Goal: Task Accomplishment & Management: Manage account settings

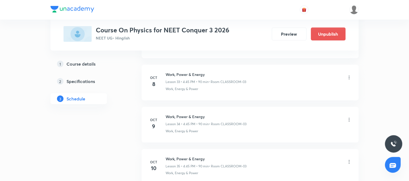
scroll to position [1674, 0]
click at [348, 79] on icon at bounding box center [349, 77] width 5 height 5
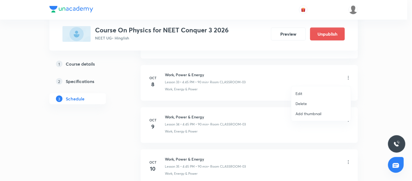
click at [301, 91] on p "Edit" at bounding box center [299, 93] width 7 height 6
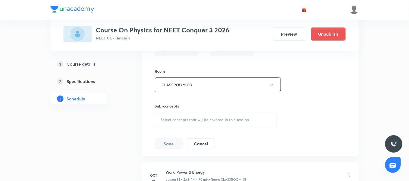
scroll to position [1571, 0]
click at [226, 122] on span "Select concepts that wil be covered in this session" at bounding box center [205, 120] width 89 height 4
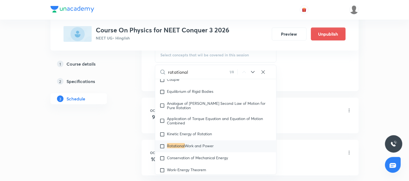
scroll to position [1637, 0]
type input "rotational"
click at [254, 74] on icon at bounding box center [253, 71] width 7 height 7
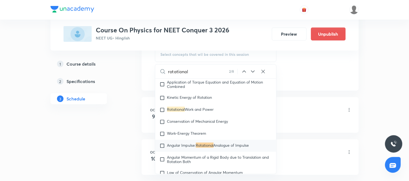
click at [254, 74] on icon at bounding box center [253, 71] width 7 height 7
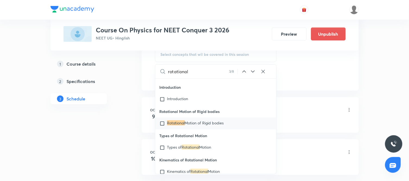
scroll to position [8960, 0]
click at [202, 125] on span "Motion of Rigid bodies" at bounding box center [204, 122] width 39 height 5
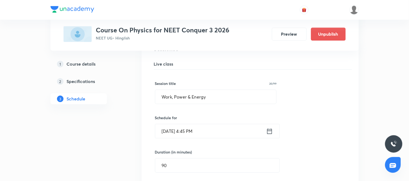
scroll to position [1417, 0]
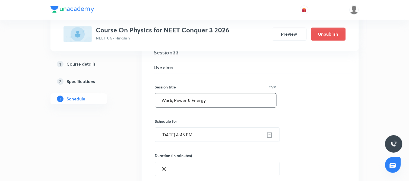
click at [206, 99] on input "Work, Power & Energy" at bounding box center [215, 100] width 121 height 14
type input "Rotational Motion"
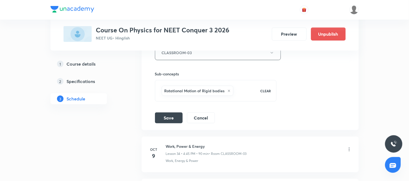
scroll to position [1604, 0]
click at [170, 120] on button "Save" at bounding box center [169, 116] width 28 height 11
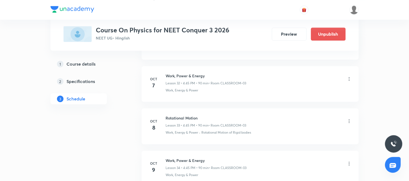
scroll to position [1381, 0]
click at [350, 122] on icon at bounding box center [349, 120] width 5 height 5
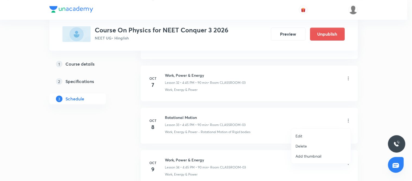
click at [300, 134] on p "Edit" at bounding box center [299, 136] width 7 height 6
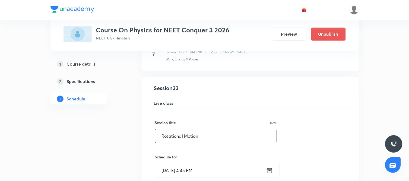
click at [183, 137] on input "Rotational Motion" at bounding box center [215, 136] width 121 height 14
type input "Circular Motion"
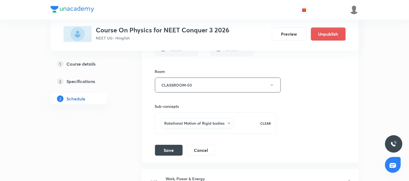
scroll to position [1571, 0]
click at [164, 152] on button "Save" at bounding box center [169, 149] width 28 height 11
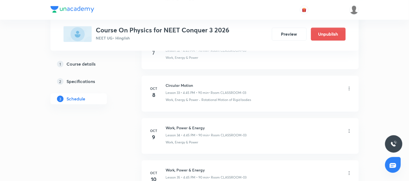
scroll to position [1413, 0]
click at [187, 86] on h6 "Circular Motion" at bounding box center [206, 86] width 81 height 6
copy h6 "Circular Motion"
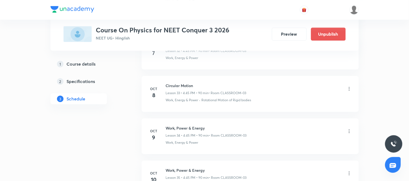
click at [350, 131] on icon at bounding box center [349, 130] width 5 height 5
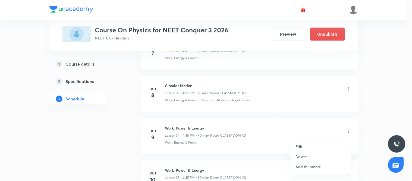
click at [304, 145] on li "Edit" at bounding box center [320, 146] width 59 height 10
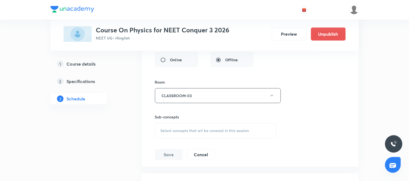
scroll to position [1603, 0]
click at [218, 132] on span "Select concepts that wil be covered in this session" at bounding box center [205, 130] width 89 height 4
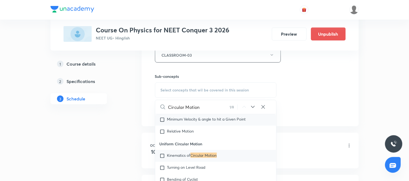
scroll to position [454, 0]
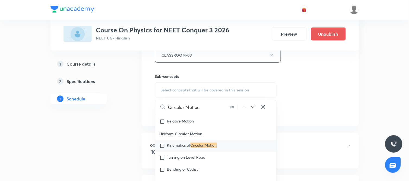
type input "Circular Motion"
click at [193, 152] on div "Kinematics of Circular Motion" at bounding box center [215, 146] width 121 height 12
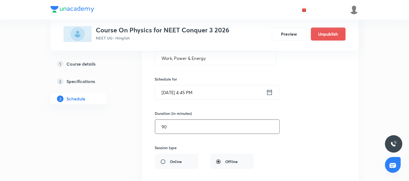
scroll to position [1498, 0]
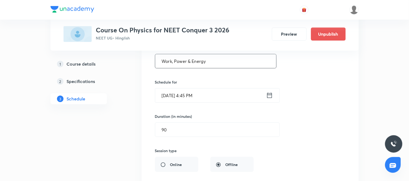
click at [213, 63] on input "Work, Power & Energy" at bounding box center [215, 61] width 121 height 14
paste input "Circular Motion"
type input "Circular Motion"
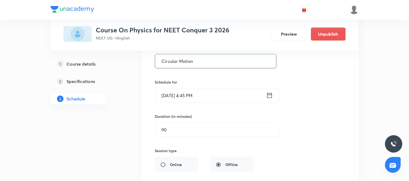
click at [294, 129] on div "Session title 15/99 Circular Motion ​ Schedule for [DATE] 4:45 PM ​ Duration (i…" at bounding box center [250, 152] width 191 height 237
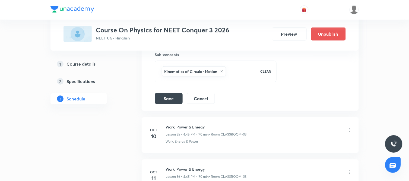
scroll to position [1666, 0]
click at [169, 99] on button "Save" at bounding box center [169, 97] width 28 height 11
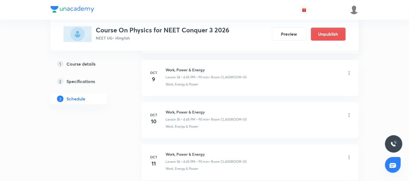
scroll to position [1471, 0]
click at [351, 113] on div "Work, Power & Energy Lesson 35 • 4:45 PM • 90 min • Room CLASSROOM-03" at bounding box center [259, 115] width 186 height 13
click at [349, 115] on icon at bounding box center [349, 114] width 5 height 5
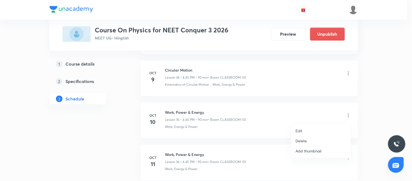
click at [303, 130] on li "Edit" at bounding box center [320, 130] width 59 height 10
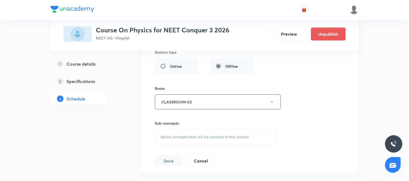
scroll to position [1640, 0]
click at [196, 139] on div "Select concepts that wil be covered in this session" at bounding box center [216, 135] width 122 height 15
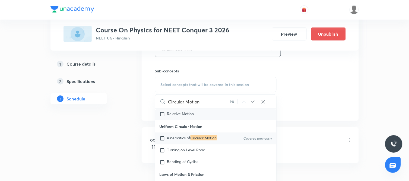
scroll to position [457, 0]
type input "Circular Motion"
click at [191, 151] on span "Turning on Level Road" at bounding box center [186, 148] width 39 height 5
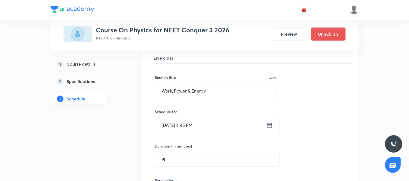
scroll to position [1509, 0]
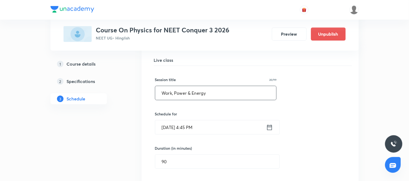
click at [212, 95] on input "Work, Power & Energy" at bounding box center [215, 93] width 121 height 14
paste input "Circular Motion"
type input "Circular Motion"
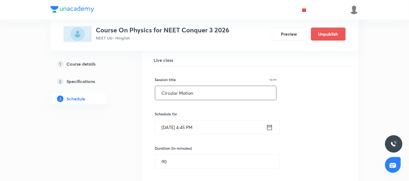
click at [290, 115] on div "Session title 15/99 Circular Motion ​ Schedule for [DATE] 4:45 PM ​ Duration (i…" at bounding box center [250, 184] width 191 height 237
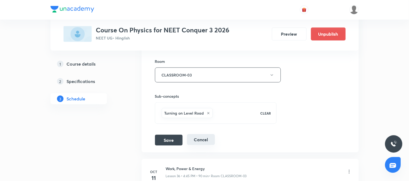
scroll to position [1666, 0]
click at [172, 140] on button "Save" at bounding box center [169, 139] width 28 height 11
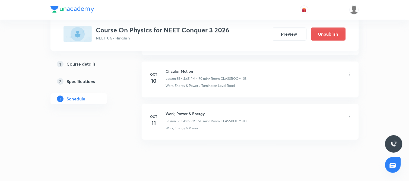
scroll to position [1511, 0]
click at [350, 119] on icon at bounding box center [349, 117] width 5 height 5
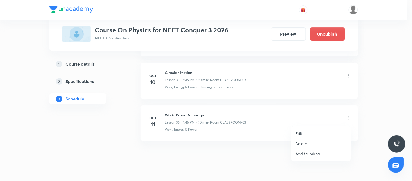
click at [301, 133] on p "Edit" at bounding box center [299, 133] width 7 height 6
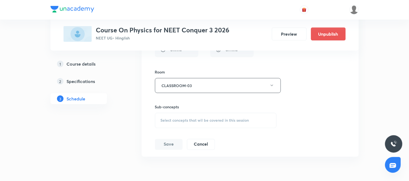
scroll to position [1702, 0]
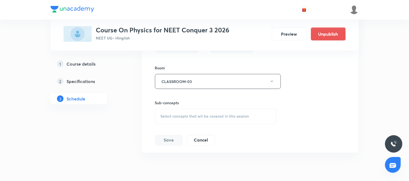
click at [202, 116] on span "Select concepts that wil be covered in this session" at bounding box center [205, 116] width 89 height 4
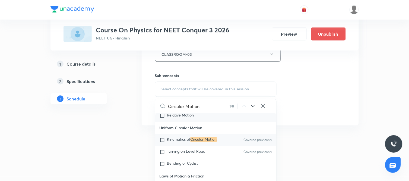
scroll to position [460, 0]
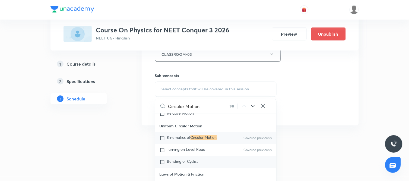
type input "Circular Motion"
click at [186, 162] on div "Bending of Cyclist" at bounding box center [215, 162] width 121 height 12
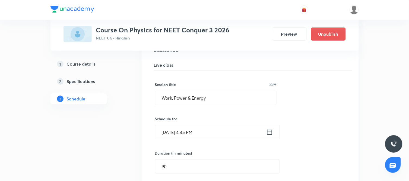
scroll to position [1545, 0]
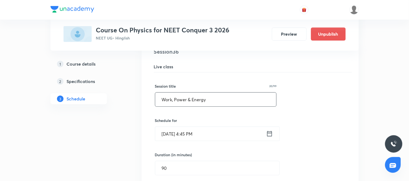
click at [215, 100] on input "Work, Power & Energy" at bounding box center [215, 99] width 121 height 14
paste input "Circular Motion"
type input "Circular Motion"
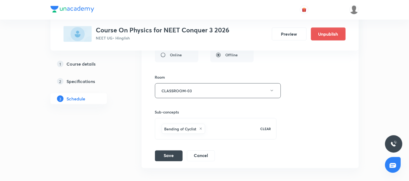
scroll to position [1693, 0]
click at [169, 155] on button "Save" at bounding box center [169, 154] width 28 height 11
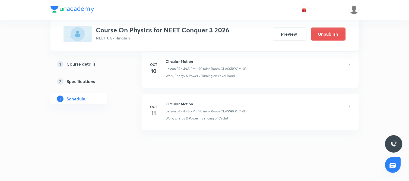
scroll to position [1523, 0]
